Goal: Task Accomplishment & Management: Manage account settings

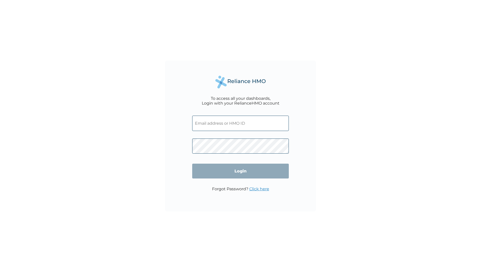
click at [231, 125] on input "text" at bounding box center [240, 123] width 97 height 15
paste input "[URL][DOMAIN_NAME]"
type input "[URL][DOMAIN_NAME]"
click at [231, 125] on input "text" at bounding box center [240, 123] width 97 height 15
paste input "WBS/10198/A"
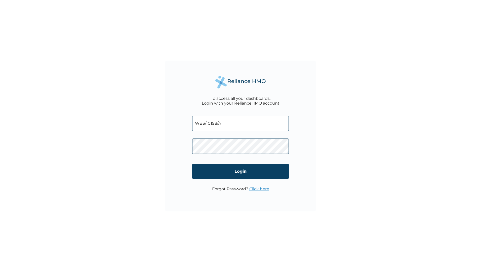
type input "WBS/10198/A"
click at [242, 172] on input "Login" at bounding box center [240, 171] width 97 height 15
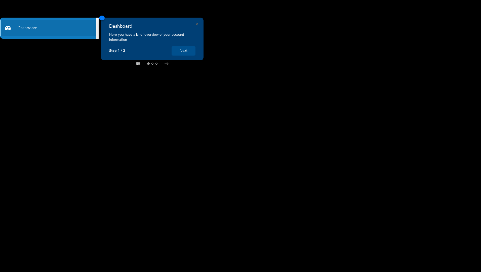
click at [183, 52] on button "Next" at bounding box center [184, 50] width 24 height 9
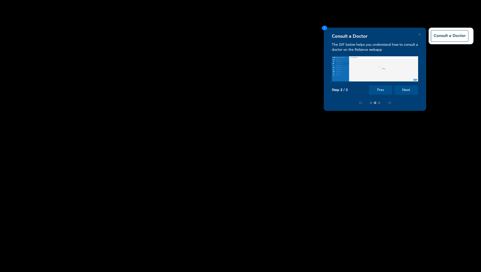
click at [407, 88] on button "Next" at bounding box center [406, 90] width 24 height 9
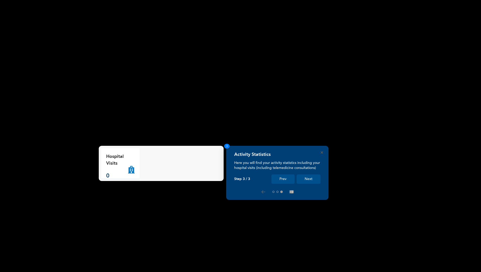
click at [308, 182] on button "Next" at bounding box center [309, 179] width 24 height 9
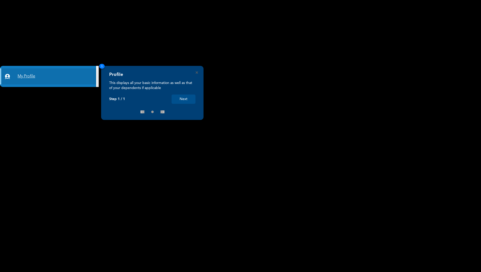
click at [35, 80] on link "My Profile" at bounding box center [48, 76] width 96 height 16
click at [179, 101] on button "Next" at bounding box center [184, 99] width 24 height 9
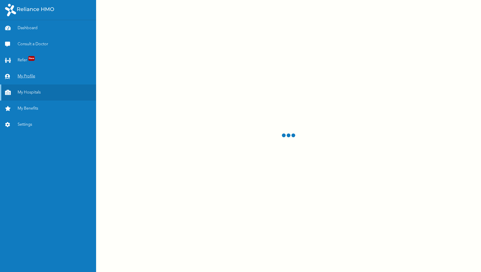
click at [28, 81] on link "My Profile" at bounding box center [48, 76] width 96 height 16
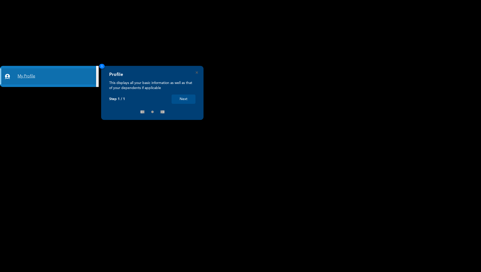
click at [27, 77] on link "My Profile" at bounding box center [48, 76] width 96 height 16
click at [187, 99] on button "Next" at bounding box center [184, 99] width 24 height 9
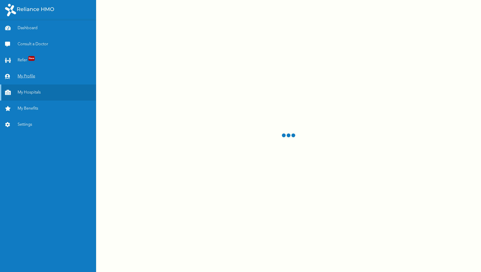
click at [27, 77] on link "My Profile" at bounding box center [48, 76] width 96 height 16
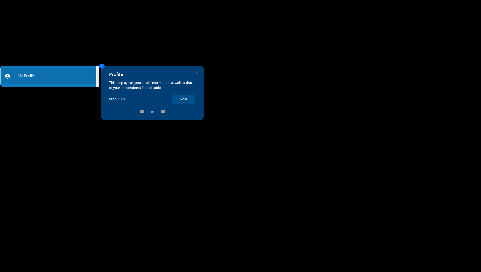
click at [182, 99] on button "Next" at bounding box center [184, 99] width 24 height 9
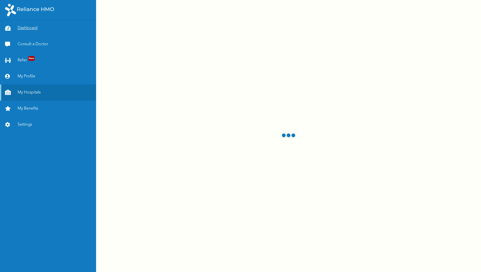
click at [24, 29] on link "Dashboard" at bounding box center [48, 28] width 96 height 16
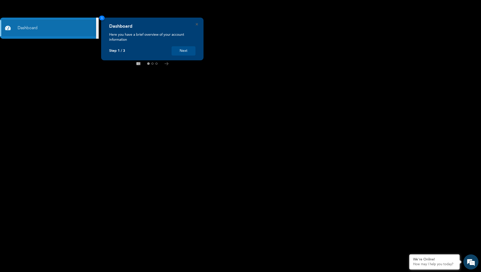
click at [184, 54] on button "Next" at bounding box center [184, 50] width 24 height 9
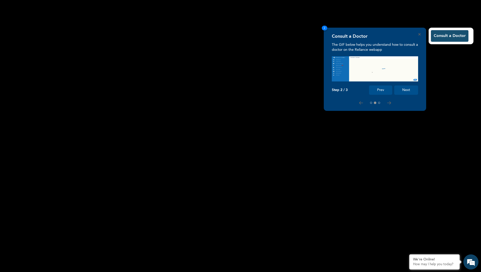
click at [442, 40] on button "Consult a Doctor" at bounding box center [449, 36] width 37 height 12
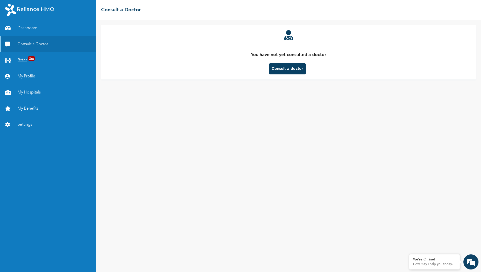
click at [21, 60] on link "Refer New" at bounding box center [48, 60] width 96 height 16
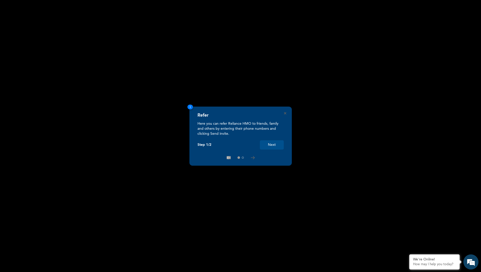
click at [269, 146] on button "Next" at bounding box center [272, 144] width 24 height 9
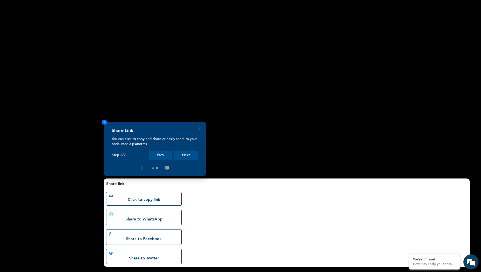
click at [192, 160] on div "Share Link You can click to copy and share or easily share to your social media…" at bounding box center [155, 149] width 102 height 54
click at [191, 157] on button "Next" at bounding box center [186, 155] width 24 height 9
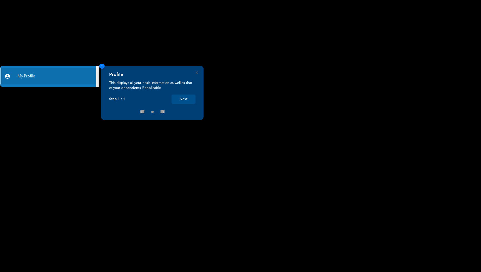
click at [198, 73] on div "Profile This displays all your basic information as well as that of your depend…" at bounding box center [152, 93] width 102 height 54
click at [180, 100] on button "Next" at bounding box center [184, 99] width 24 height 9
click at [20, 77] on link "My Profile" at bounding box center [48, 76] width 96 height 16
click at [24, 78] on link "My Profile" at bounding box center [48, 76] width 96 height 16
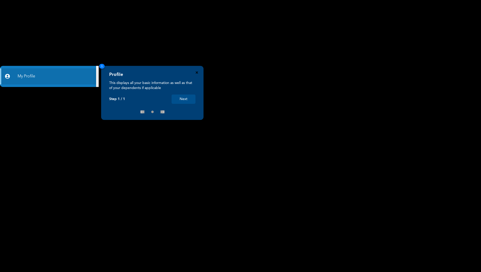
click at [196, 72] on icon "Close" at bounding box center [197, 72] width 2 height 2
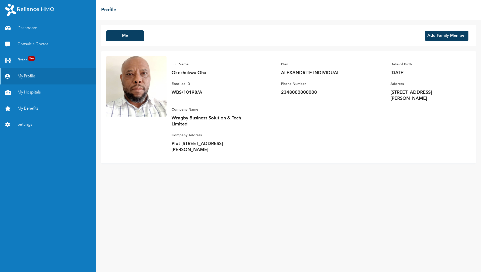
click at [440, 36] on button "Add Family Member" at bounding box center [447, 36] width 44 height 10
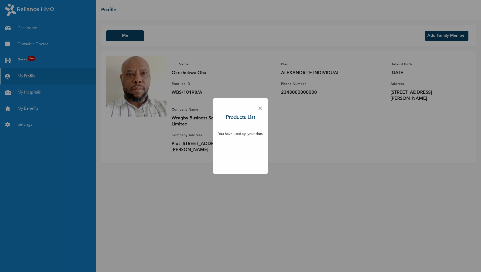
click at [261, 108] on span "×" at bounding box center [260, 108] width 5 height 11
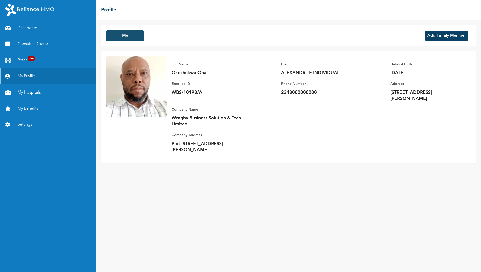
click at [121, 36] on button "Me" at bounding box center [125, 35] width 38 height 11
click at [405, 96] on p "61 Alhaji Bashorun Street Dopemu, Lagos State, Lagos" at bounding box center [425, 96] width 70 height 12
click at [449, 41] on button "Add Family Member" at bounding box center [447, 36] width 44 height 10
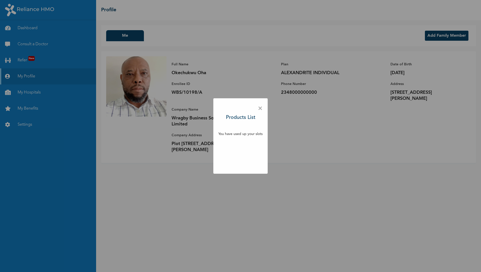
click at [261, 108] on span "×" at bounding box center [260, 108] width 5 height 11
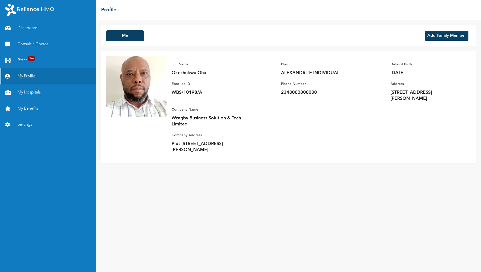
click at [25, 123] on link "Settings" at bounding box center [48, 125] width 96 height 16
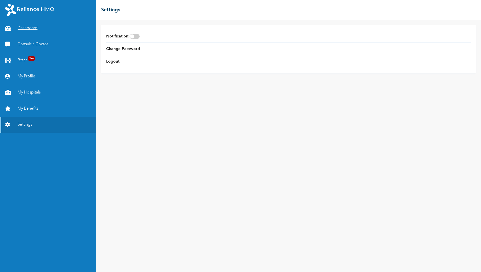
click at [26, 28] on link "Dashboard" at bounding box center [48, 28] width 96 height 16
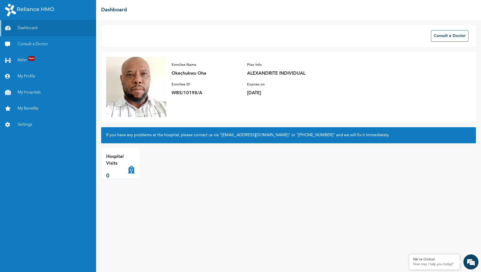
click at [179, 85] on p "Enrollee ID" at bounding box center [207, 85] width 70 height 6
click at [193, 75] on p "Okechukwu Oha" at bounding box center [207, 73] width 70 height 6
click at [253, 72] on p "ALEXANDRITE INDIVIDUAL" at bounding box center [282, 73] width 70 height 6
drag, startPoint x: 246, startPoint y: 92, endPoint x: 316, endPoint y: 94, distance: 70.7
click at [316, 94] on div "Enrollee Name Okechukwu Oha Enrollee ID WBS/10198/A Plan Info ALEXANDRITE INDIV…" at bounding box center [247, 79] width 161 height 44
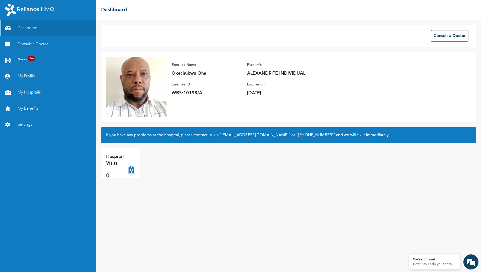
drag, startPoint x: 316, startPoint y: 94, endPoint x: 302, endPoint y: 100, distance: 15.7
click at [302, 100] on div "Enrollee Name Okechukwu Oha Enrollee ID WBS/10198/A Plan Info ALEXANDRITE INDIV…" at bounding box center [247, 79] width 161 height 44
drag, startPoint x: 246, startPoint y: 93, endPoint x: 313, endPoint y: 93, distance: 67.4
click at [313, 93] on div "Enrollee Name Okechukwu Oha Enrollee ID WBS/10198/A Plan Info ALEXANDRITE INDIV…" at bounding box center [247, 79] width 161 height 44
drag, startPoint x: 313, startPoint y: 93, endPoint x: 307, endPoint y: 97, distance: 8.1
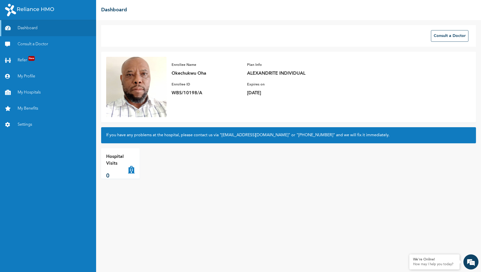
click at [307, 97] on div "Enrollee Name Okechukwu Oha Enrollee ID WBS/10198/A Plan Info ALEXANDRITE INDIV…" at bounding box center [247, 79] width 161 height 44
